Goal: Transaction & Acquisition: Purchase product/service

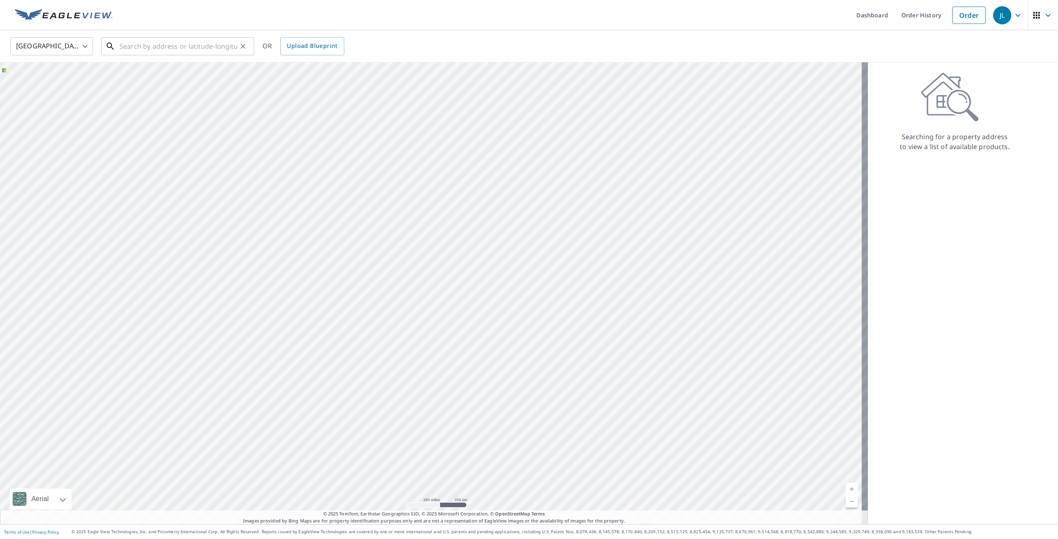
click at [163, 47] on input "text" at bounding box center [178, 46] width 118 height 23
paste input "[STREET_ADDRESS]"
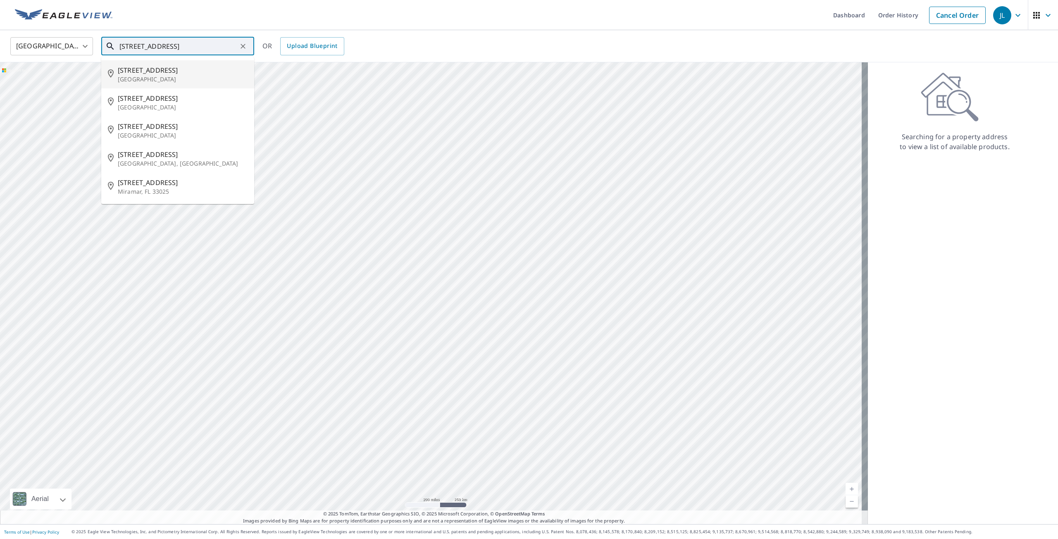
click at [168, 76] on p "[GEOGRAPHIC_DATA]" at bounding box center [183, 79] width 130 height 8
type input "[STREET_ADDRESS]"
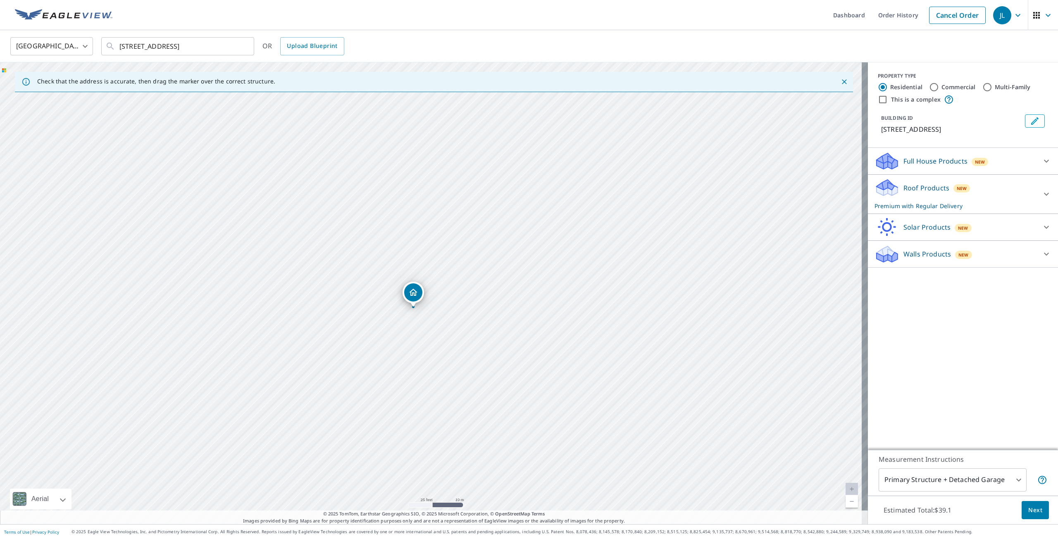
drag, startPoint x: 433, startPoint y: 322, endPoint x: 407, endPoint y: 322, distance: 26.0
click at [407, 322] on div "[STREET_ADDRESS]" at bounding box center [434, 293] width 868 height 462
click at [391, 303] on div "Dropped pin, building 1, Residential property, 16531 SW 36th St Miramar, FL 330…" at bounding box center [391, 302] width 11 height 8
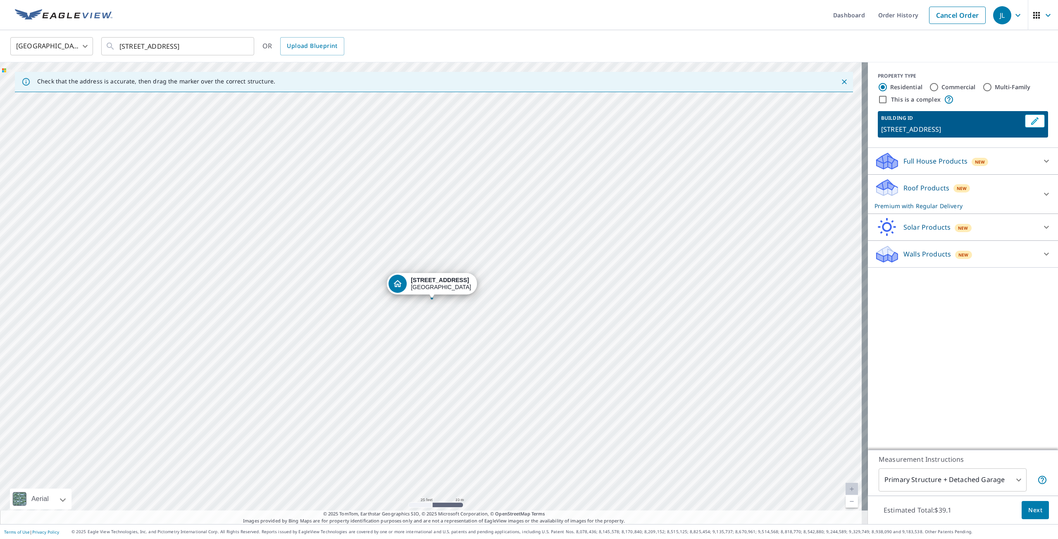
drag, startPoint x: 431, startPoint y: 292, endPoint x: 431, endPoint y: 298, distance: 6.7
click at [918, 189] on p "Roof Products" at bounding box center [926, 188] width 46 height 10
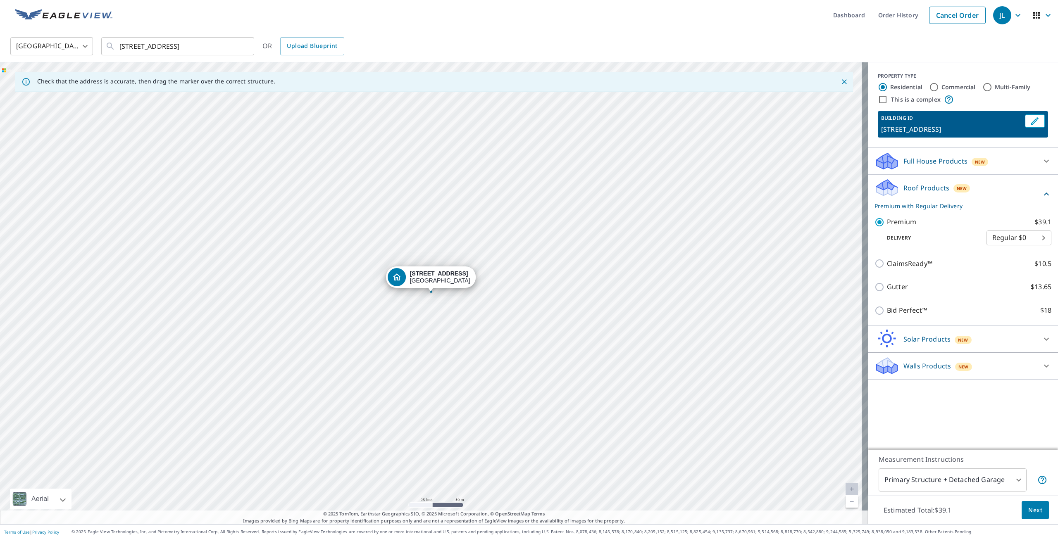
click at [1033, 516] on button "Next" at bounding box center [1035, 510] width 27 height 19
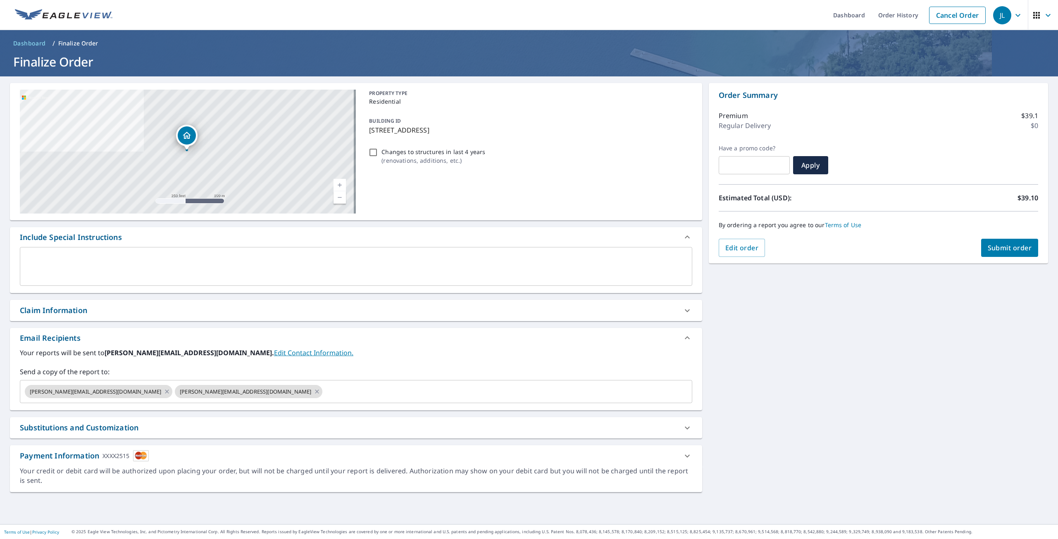
click at [99, 307] on div "Claim Information" at bounding box center [349, 310] width 658 height 11
checkbox input "true"
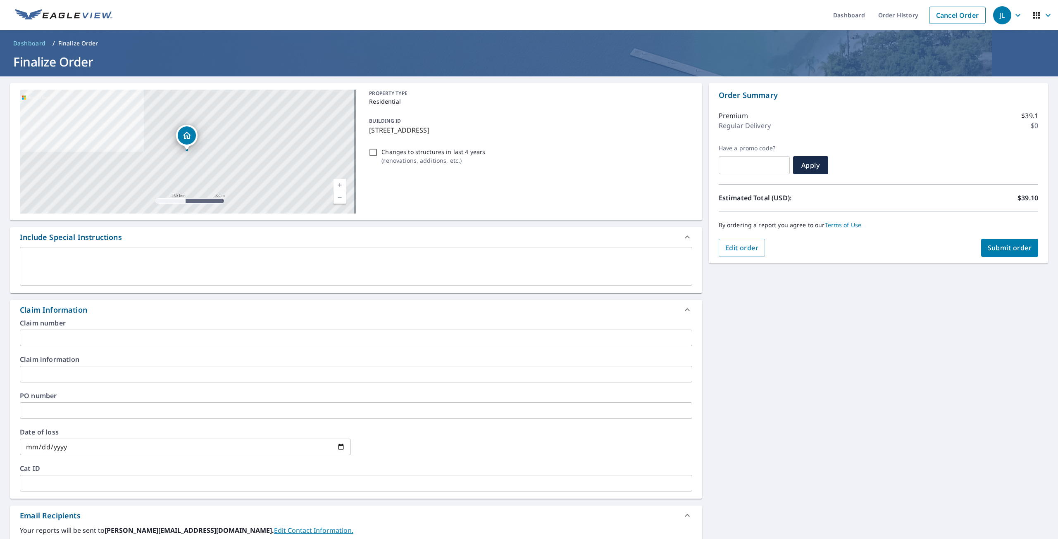
click at [64, 338] on input "text" at bounding box center [356, 338] width 672 height 17
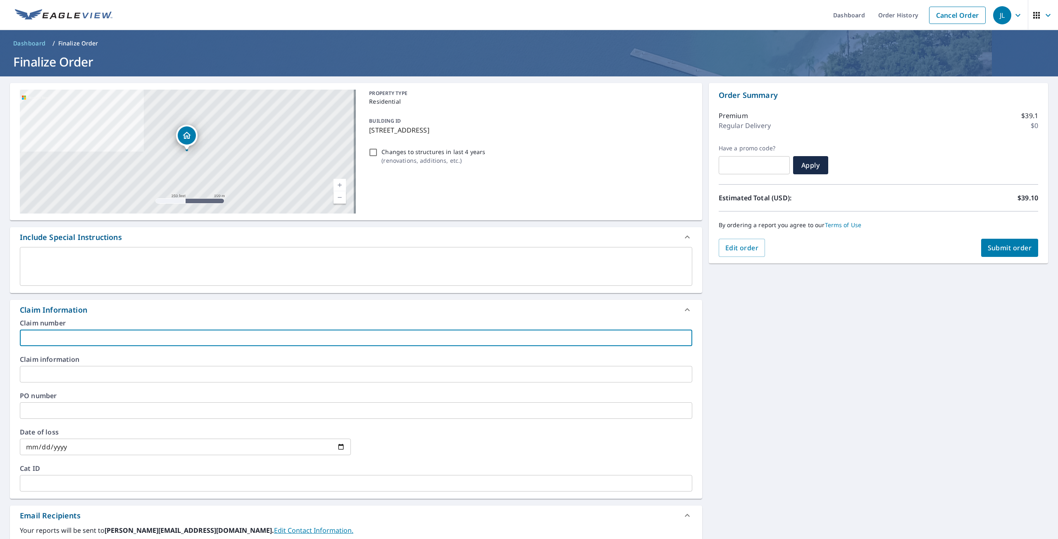
paste input "88655_01"
type input "88655_01"
checkbox input "true"
type input "88655_01"
click at [1006, 250] on span "Submit order" at bounding box center [1010, 247] width 44 height 9
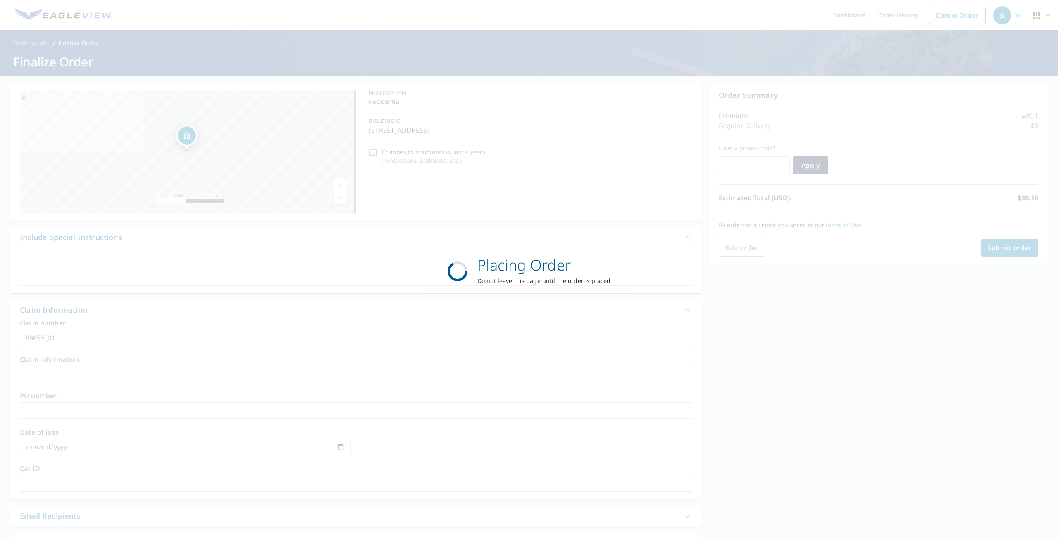
checkbox input "true"
